Goal: Information Seeking & Learning: Stay updated

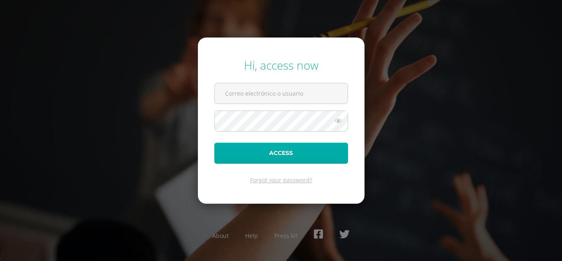
type input "[EMAIL_ADDRESS][DOMAIN_NAME]"
click at [315, 150] on button "Access" at bounding box center [281, 152] width 134 height 21
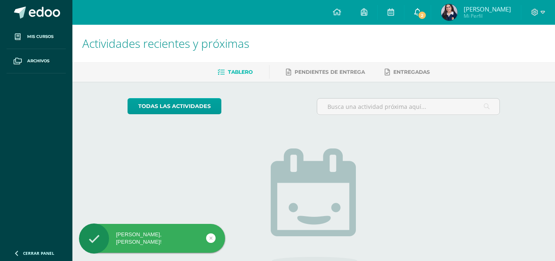
click at [417, 14] on link "2" at bounding box center [418, 12] width 26 height 25
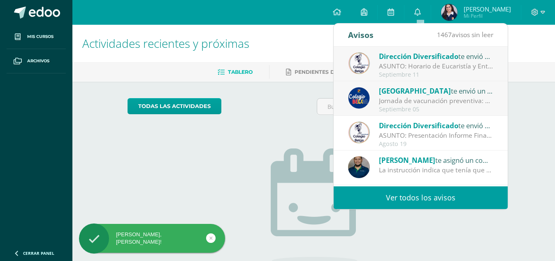
click at [433, 68] on div "ASUNTO: Horario de Eucaristía y Entrega Simbólica de Títulos: ASUNTO: Horario d…" at bounding box center [436, 65] width 114 height 9
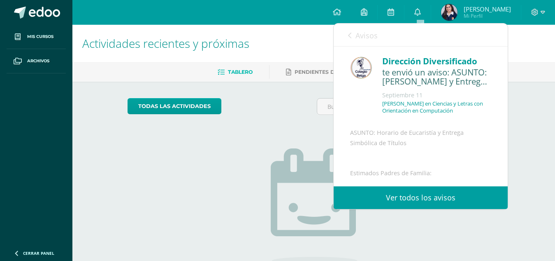
click at [352, 30] on link "Avisos" at bounding box center [363, 34] width 30 height 23
